Goal: Task Accomplishment & Management: Manage account settings

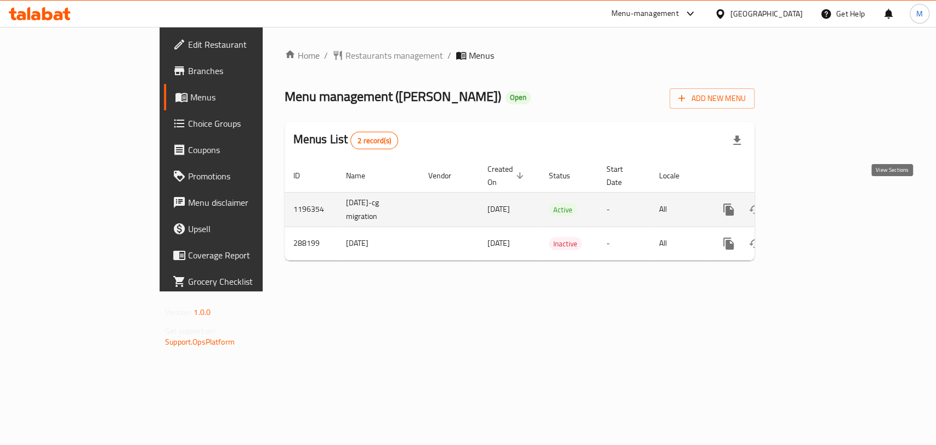
click at [814, 203] on icon "enhanced table" at bounding box center [807, 209] width 13 height 13
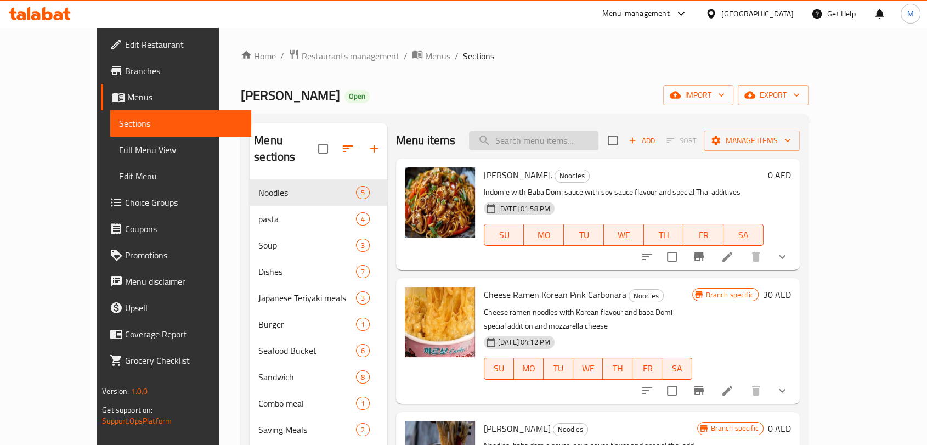
click at [573, 137] on input "search" at bounding box center [533, 140] width 129 height 19
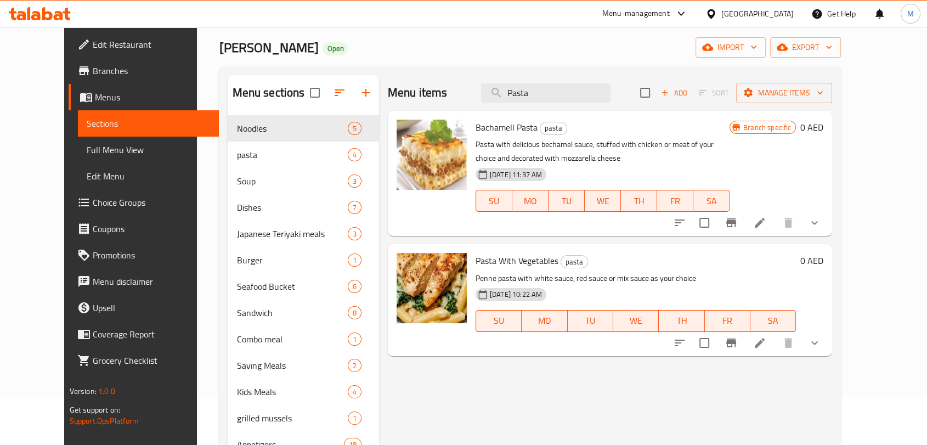
scroll to position [122, 0]
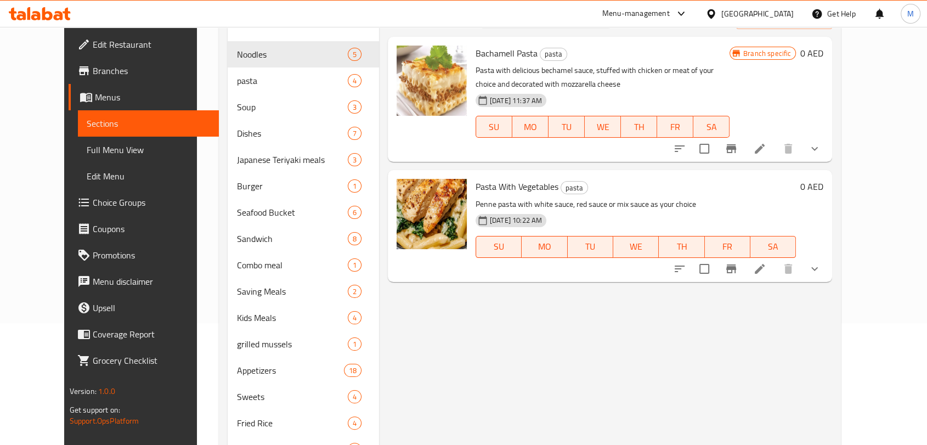
type input "Pasta"
click at [766, 273] on icon at bounding box center [759, 268] width 13 height 13
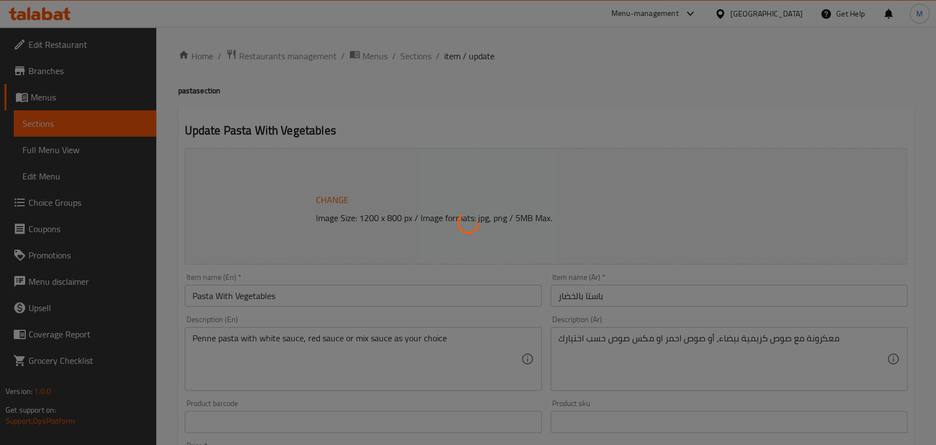
type input "إضافات:"
type input "0"
type input "3"
type input "صوص"
type input "0"
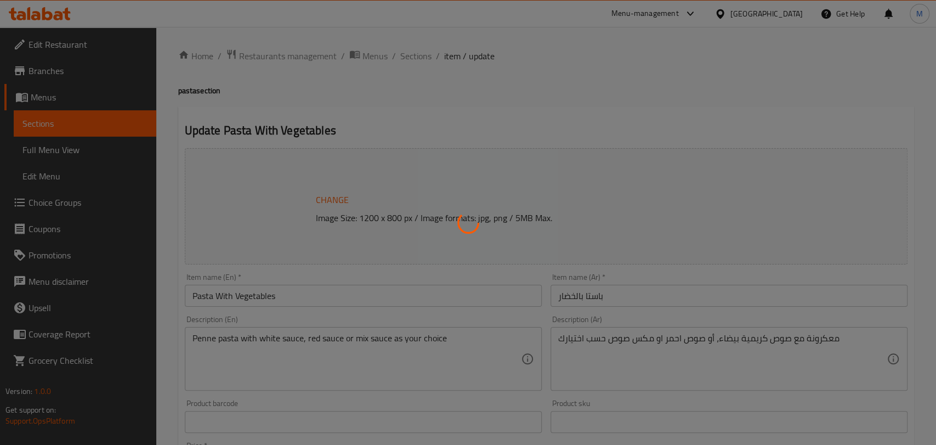
type input "1"
type input "إضافات"
type input "0"
type input "2"
type input "إختيارك من:"
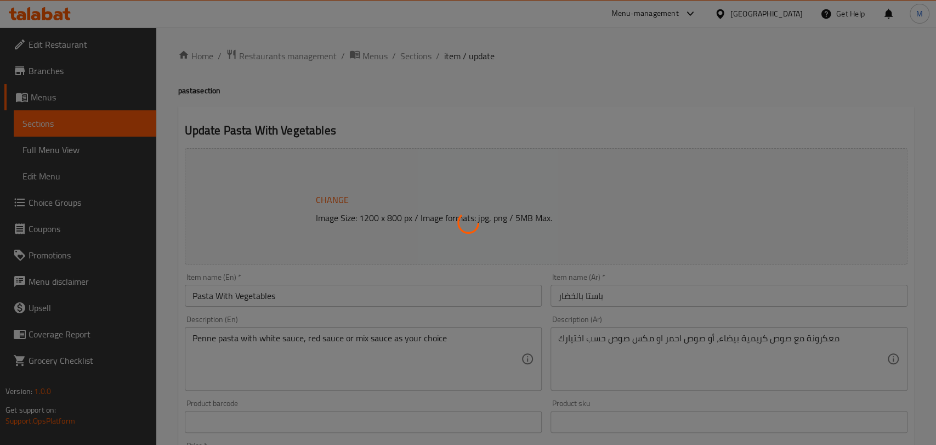
type input "1"
type input "إضافات من بروتين"
type input "0"
type input "4"
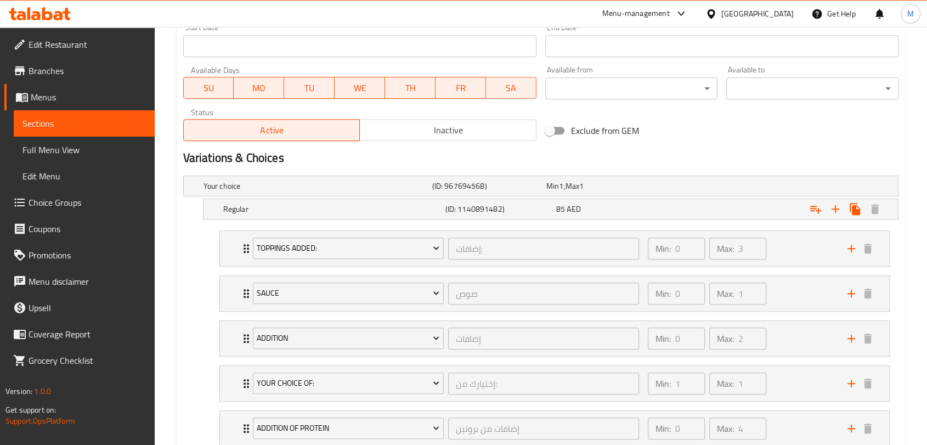
scroll to position [563, 0]
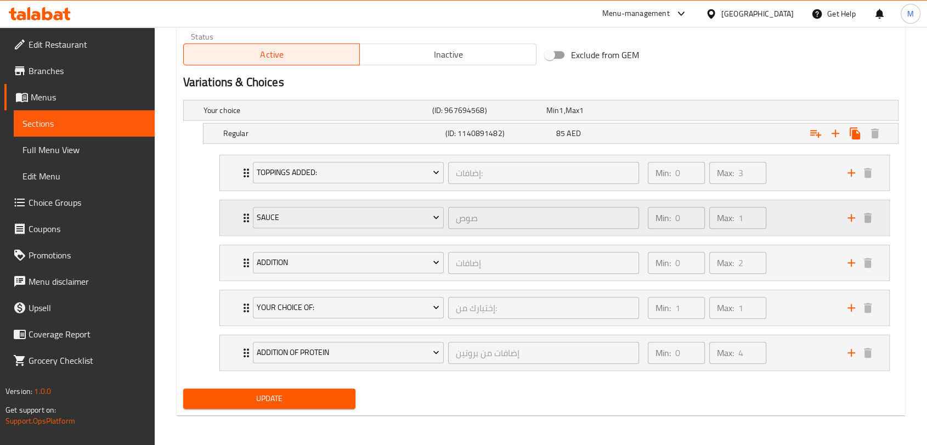
click at [776, 214] on div "Min: 0 ​ Max: 1 ​" at bounding box center [741, 217] width 200 height 35
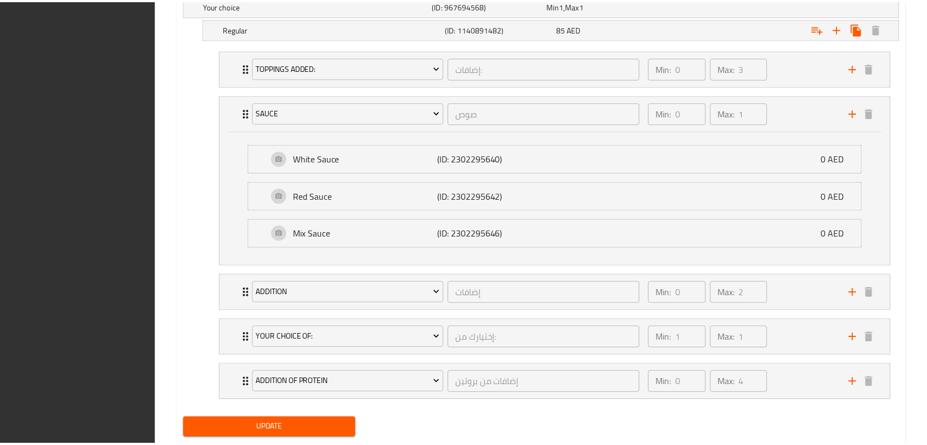
scroll to position [696, 0]
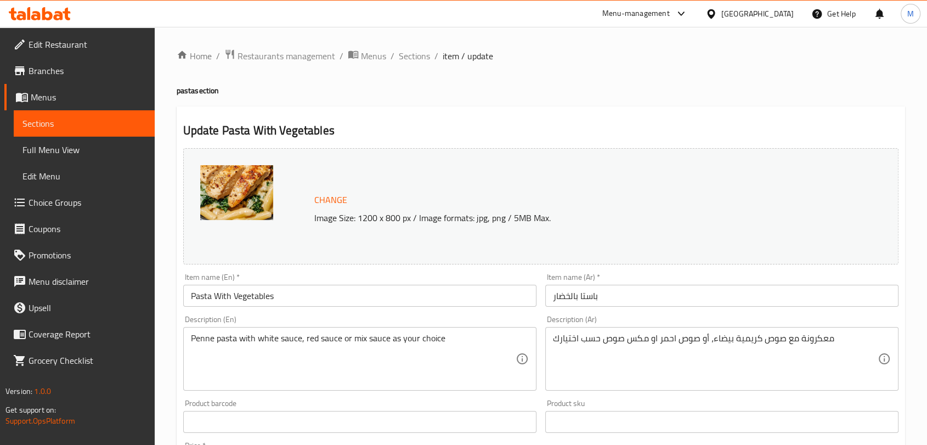
click at [63, 200] on span "Choice Groups" at bounding box center [87, 202] width 117 height 13
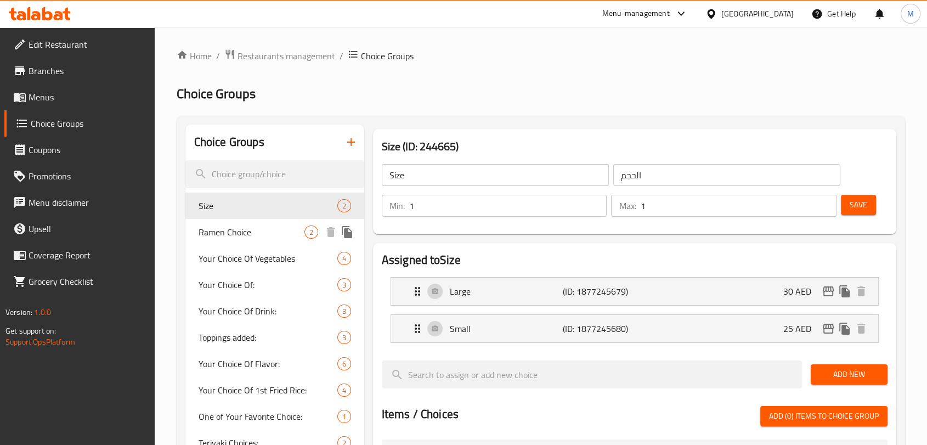
scroll to position [122, 0]
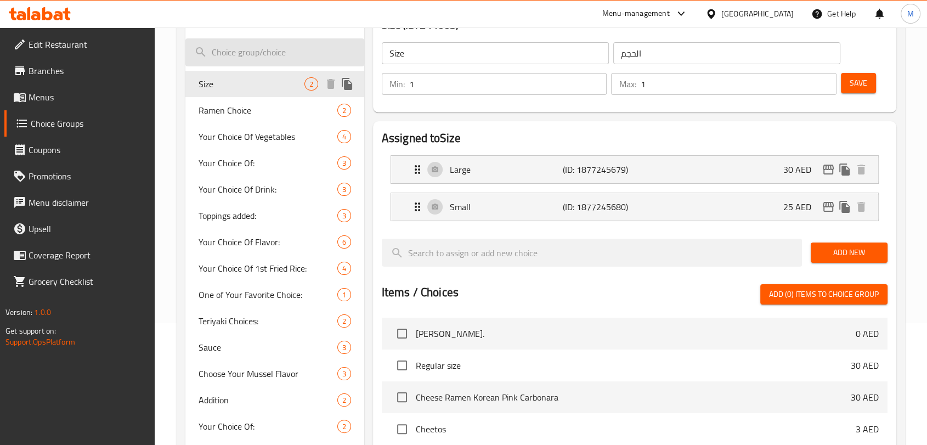
click at [253, 59] on input "search" at bounding box center [274, 52] width 179 height 28
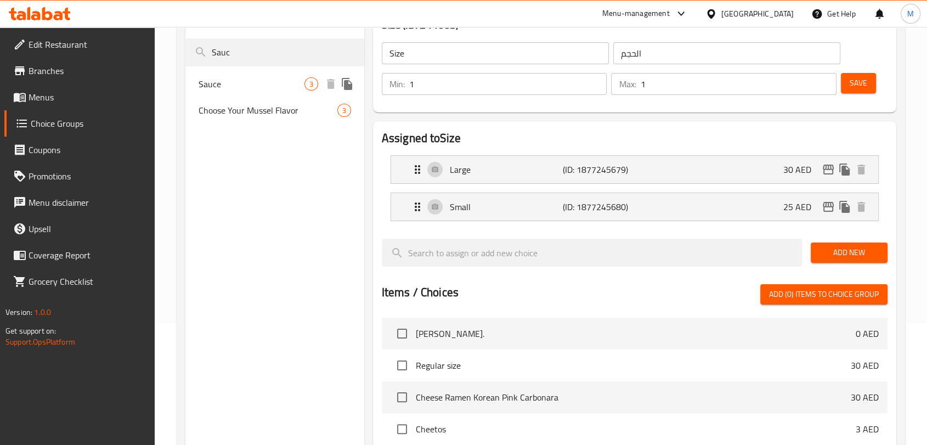
type input "Sauc"
click at [249, 71] on div "Sauce 3" at bounding box center [274, 84] width 179 height 26
type input "Sauce"
type input "صوص"
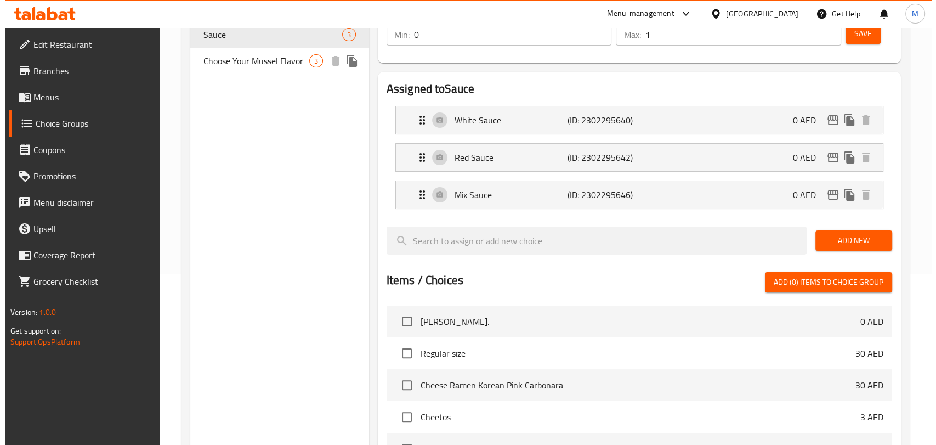
scroll to position [0, 0]
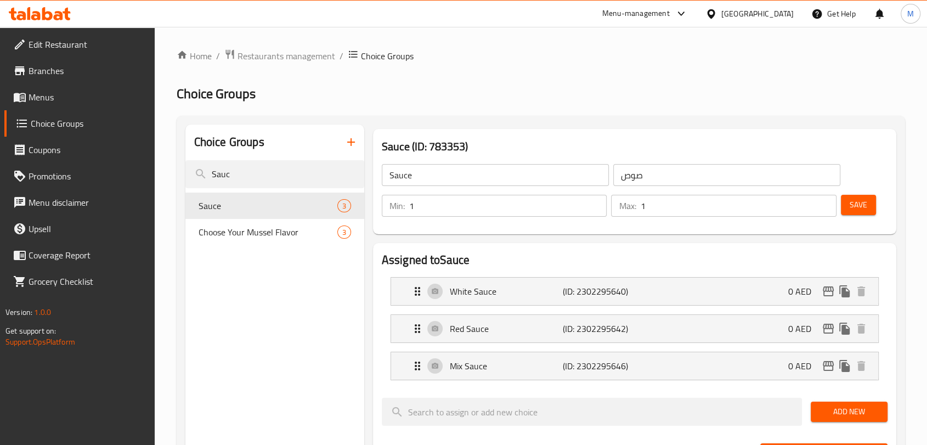
type input "1"
click at [593, 203] on input "1" at bounding box center [508, 206] width 198 height 22
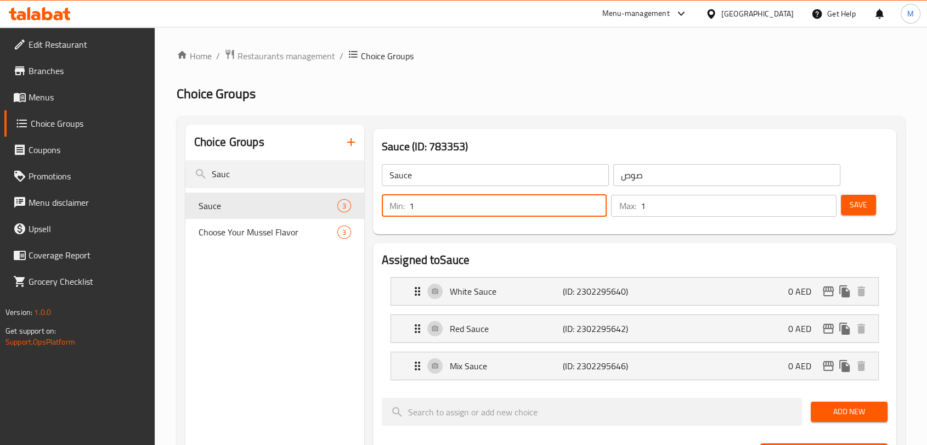
click at [883, 206] on div "Min: 1 ​ Max: 1 ​ Save" at bounding box center [632, 205] width 514 height 35
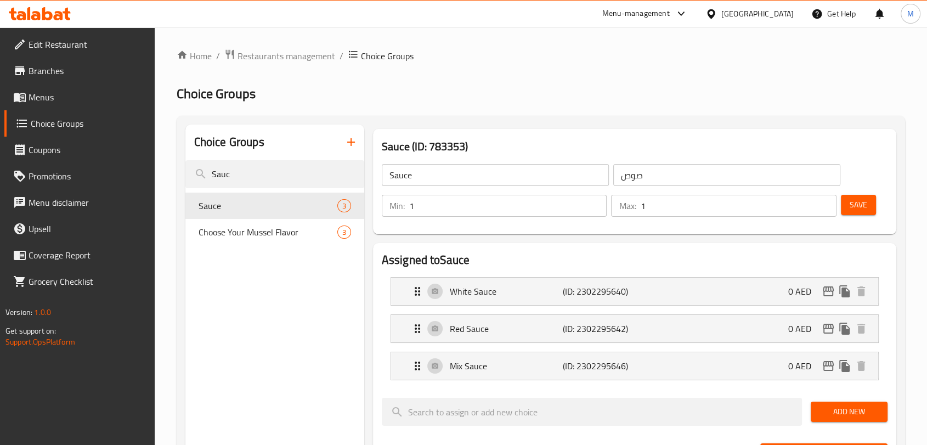
click at [858, 207] on span "Save" at bounding box center [858, 205] width 18 height 14
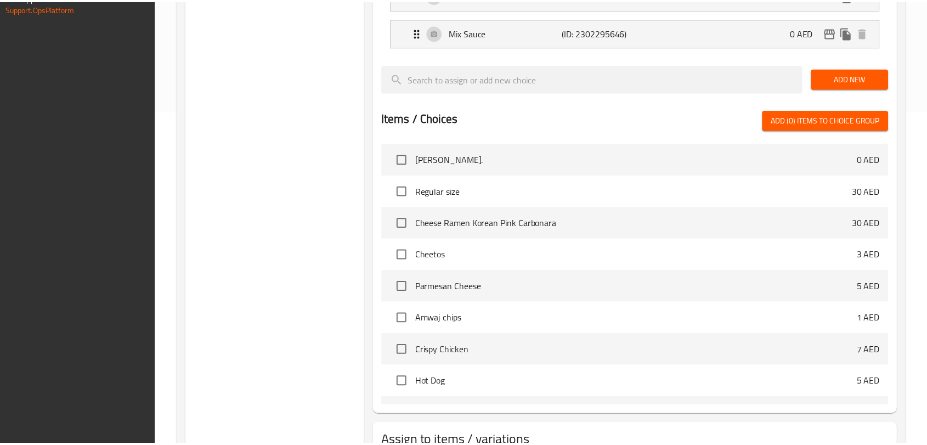
scroll to position [415, 0]
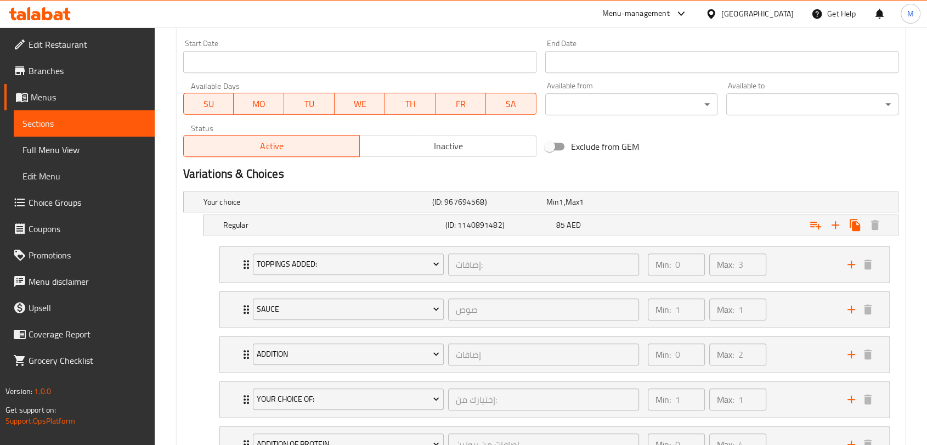
scroll to position [563, 0]
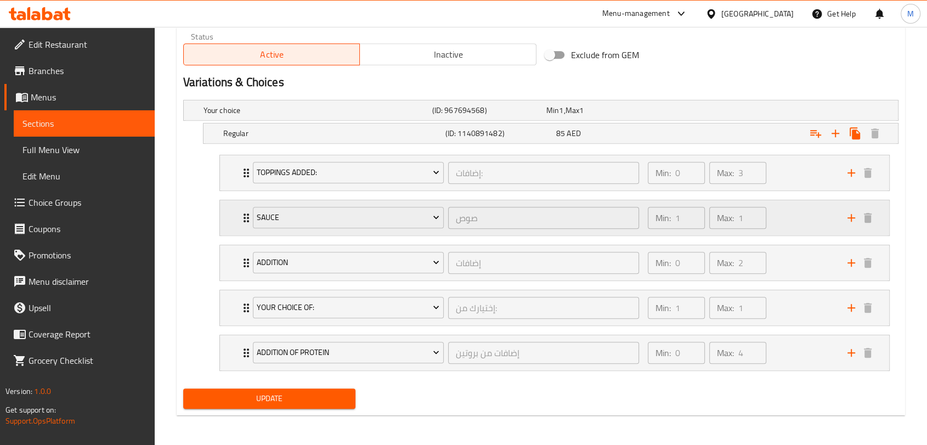
click at [811, 218] on div "Min: 1 ​ Max: 1 ​" at bounding box center [741, 217] width 200 height 35
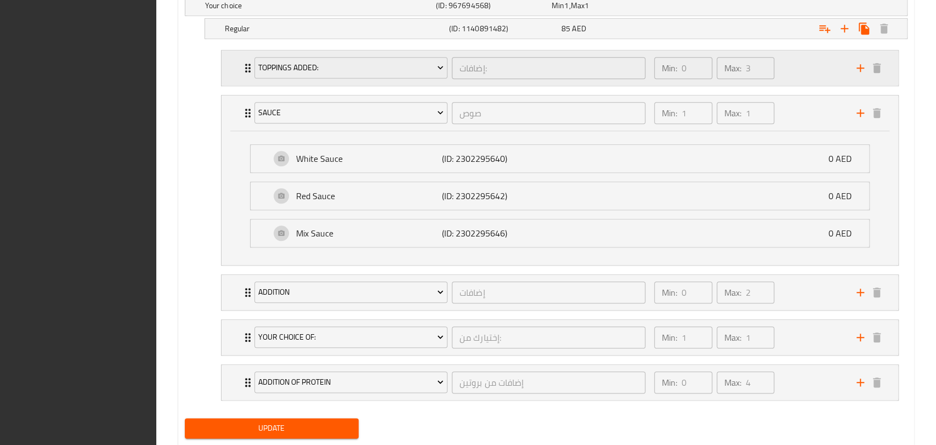
scroll to position [696, 0]
